Goal: Use online tool/utility: Utilize a website feature to perform a specific function

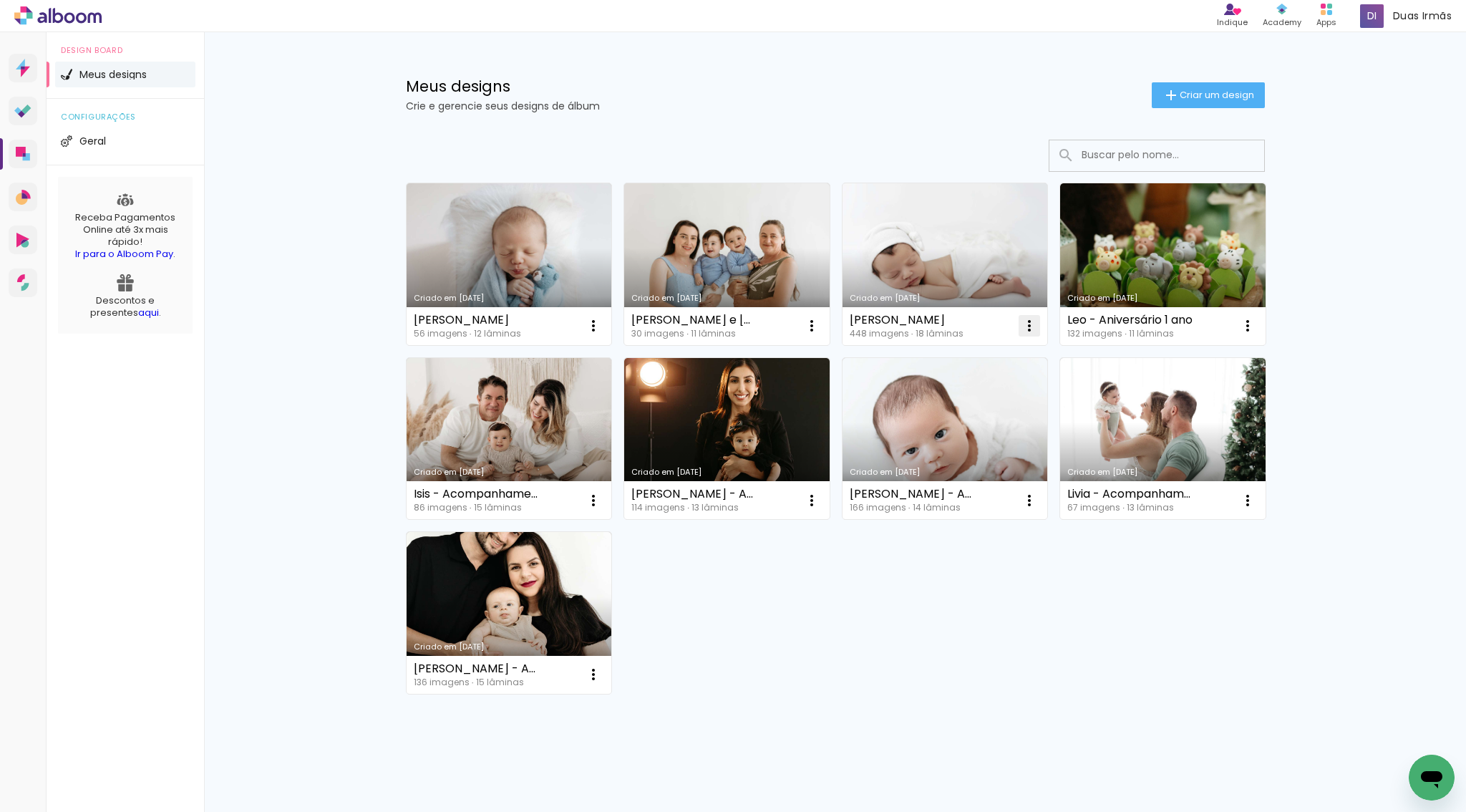
click at [1021, 330] on iron-icon at bounding box center [1029, 325] width 17 height 17
click at [925, 355] on paper-item "Abrir" at bounding box center [966, 358] width 143 height 29
